Goal: Task Accomplishment & Management: Use online tool/utility

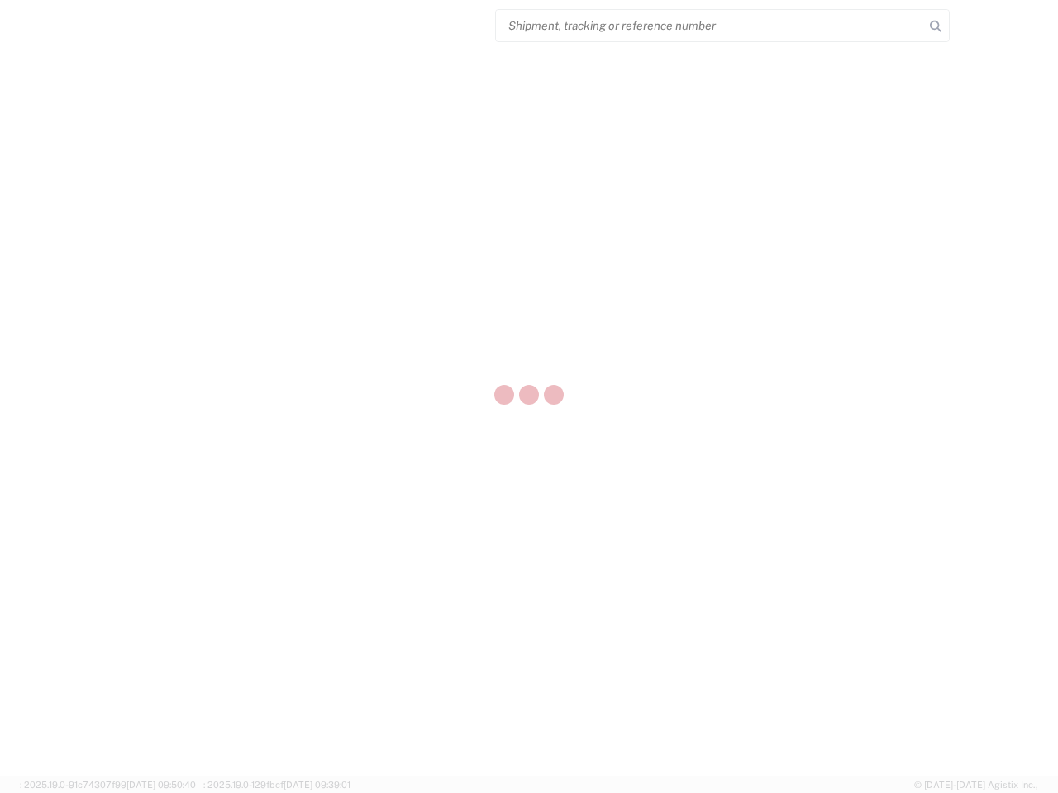
select select "US"
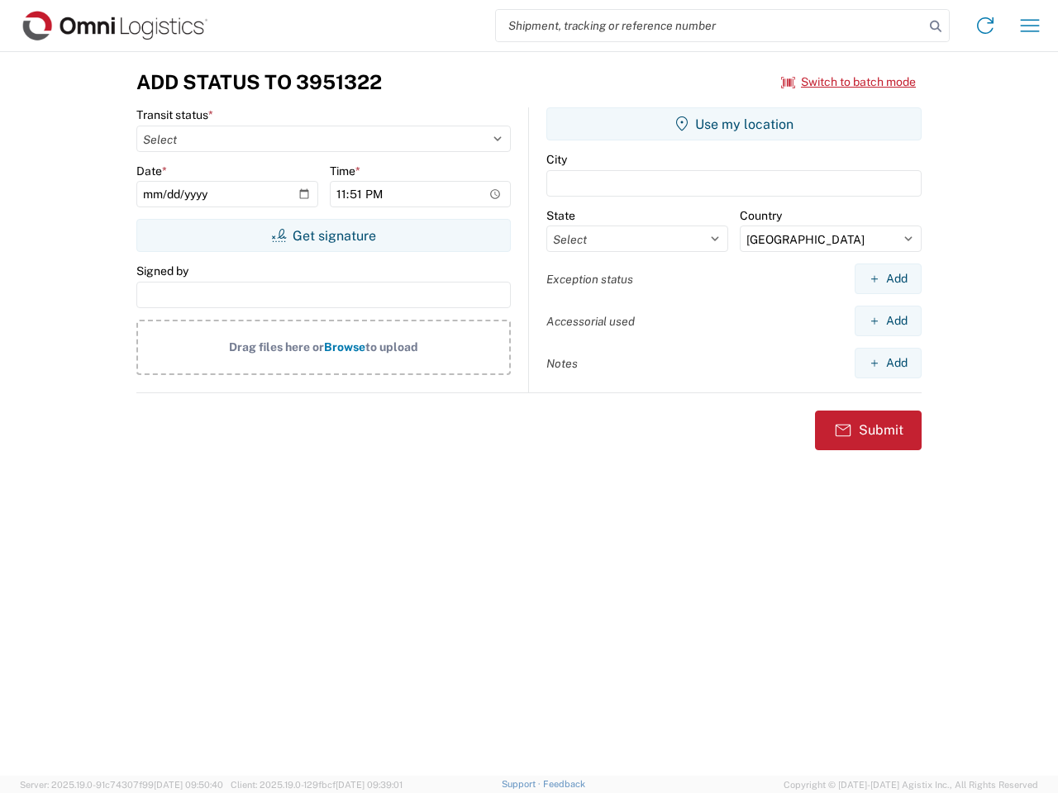
click at [710, 26] on input "search" at bounding box center [710, 25] width 428 height 31
click at [936, 26] on icon at bounding box center [935, 26] width 23 height 23
click at [985, 26] on icon at bounding box center [985, 25] width 26 height 26
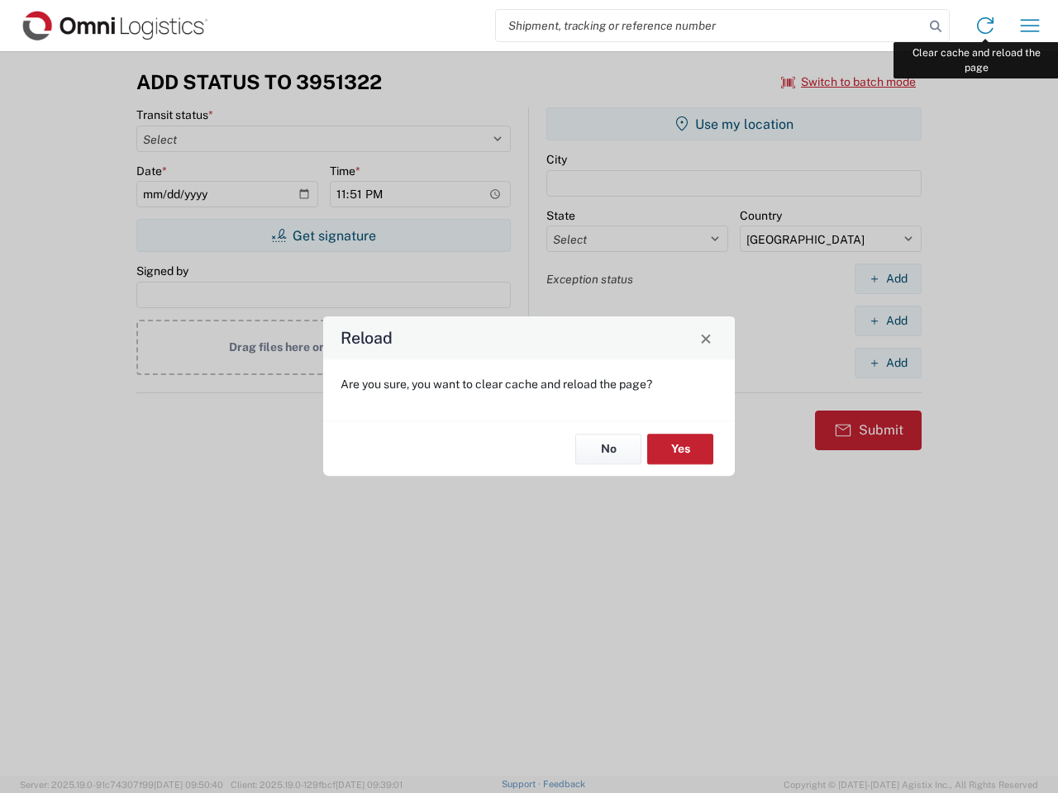
click at [1030, 26] on div "Reload Are you sure, you want to clear cache and reload the page? No Yes" at bounding box center [529, 396] width 1058 height 793
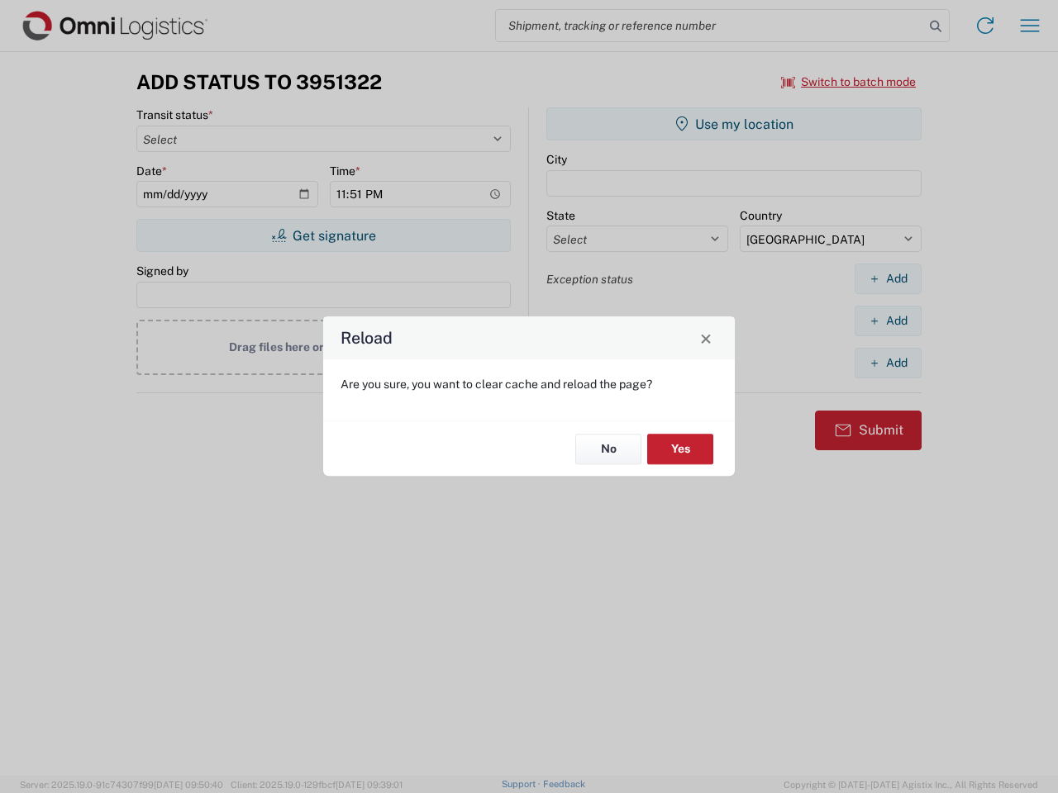
click at [849, 82] on div "Reload Are you sure, you want to clear cache and reload the page? No Yes" at bounding box center [529, 396] width 1058 height 793
click at [323, 236] on div "Reload Are you sure, you want to clear cache and reload the page? No Yes" at bounding box center [529, 396] width 1058 height 793
click at [734, 124] on div "Reload Are you sure, you want to clear cache and reload the page? No Yes" at bounding box center [529, 396] width 1058 height 793
click at [888, 279] on div "Reload Are you sure, you want to clear cache and reload the page? No Yes" at bounding box center [529, 396] width 1058 height 793
click at [888, 321] on div "Reload Are you sure, you want to clear cache and reload the page? No Yes" at bounding box center [529, 396] width 1058 height 793
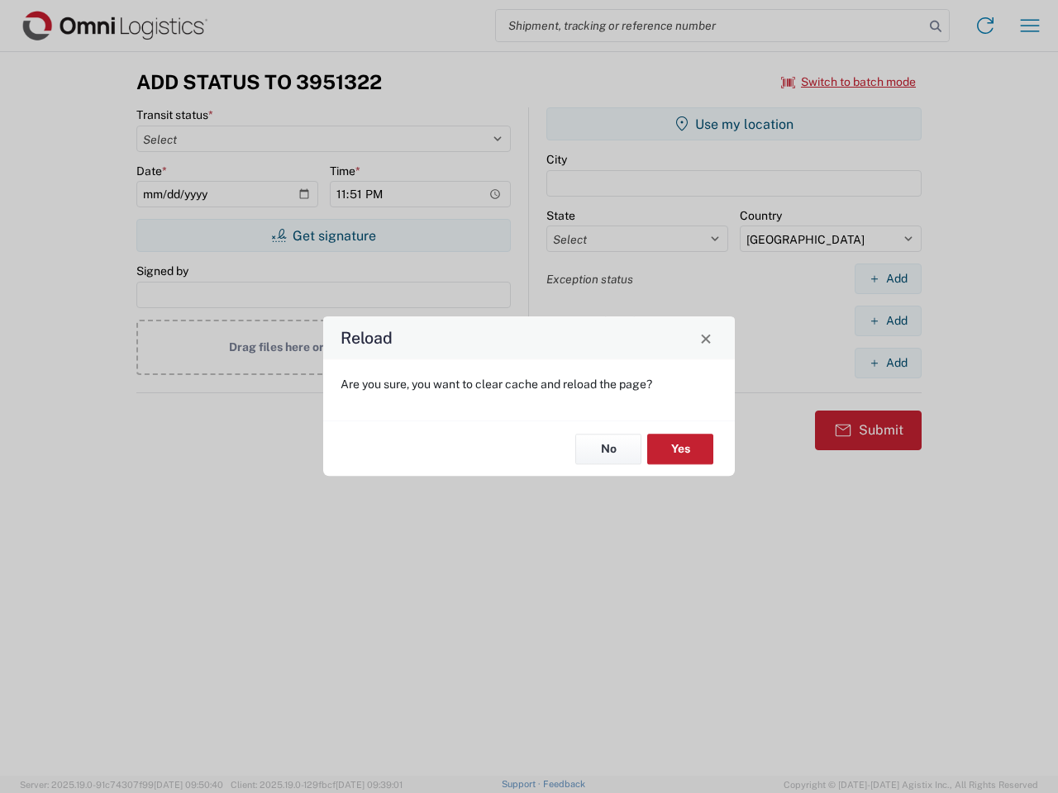
click at [888, 363] on div "Reload Are you sure, you want to clear cache and reload the page? No Yes" at bounding box center [529, 396] width 1058 height 793
